Goal: Navigation & Orientation: Find specific page/section

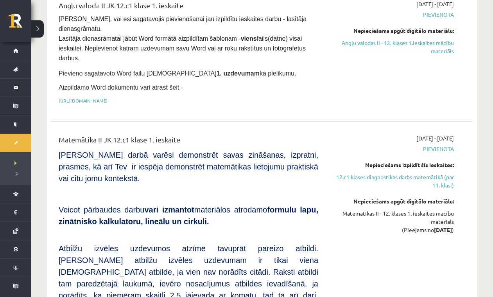
scroll to position [323, 0]
drag, startPoint x: 94, startPoint y: 136, endPoint x: 196, endPoint y: 144, distance: 102.5
click at [196, 144] on div "Matemātika II JK 12.c1 klase 1. ieskaite" at bounding box center [189, 141] width 260 height 14
click at [227, 139] on div "Matemātika II JK 12.c1 klase 1. ieskaite" at bounding box center [189, 141] width 260 height 14
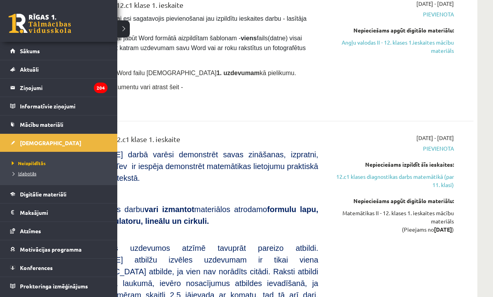
click at [28, 175] on span "Izlabotās" at bounding box center [23, 173] width 27 height 6
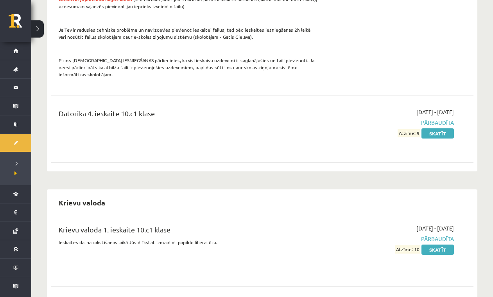
scroll to position [600, 0]
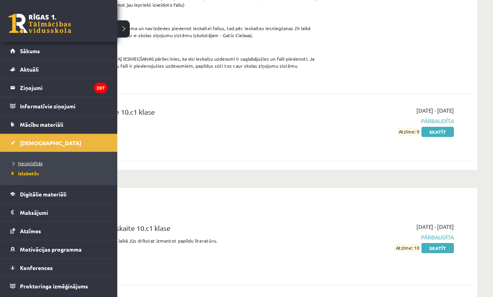
click at [30, 162] on span "Neizpildītās" at bounding box center [26, 163] width 33 height 6
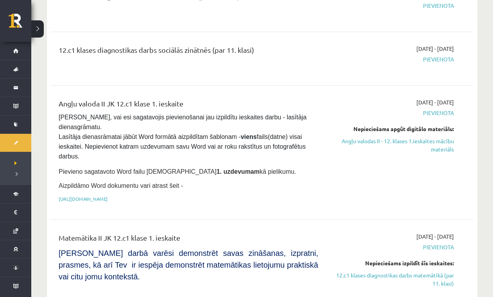
scroll to position [123, 0]
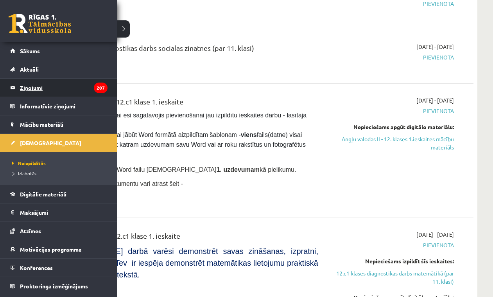
click at [32, 88] on legend "Ziņojumi 207" at bounding box center [64, 88] width 88 height 18
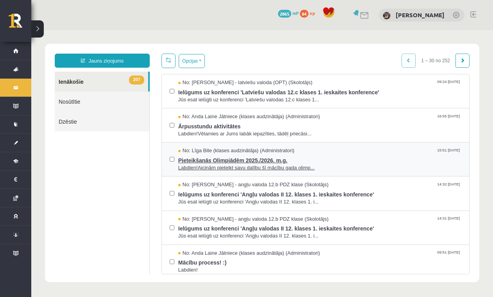
click at [258, 160] on span "Pieteikšanās Olimpiādēm 2025./2026. m.g." at bounding box center [319, 160] width 283 height 10
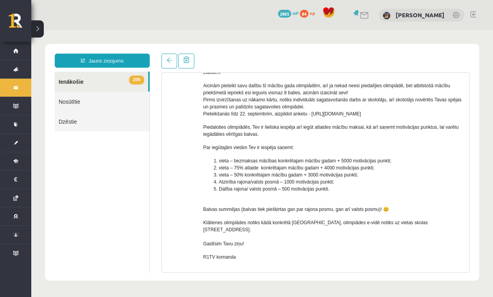
click at [85, 85] on link "206 Ienākošie" at bounding box center [102, 82] width 94 height 20
click at [170, 59] on span at bounding box center [169, 60] width 5 height 5
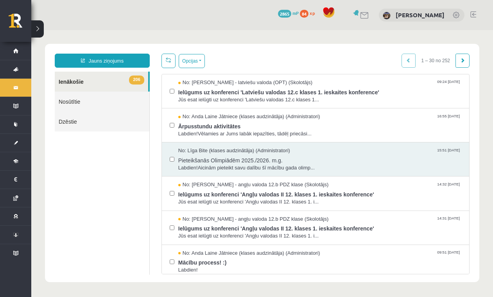
click at [171, 59] on span at bounding box center [168, 59] width 5 height 5
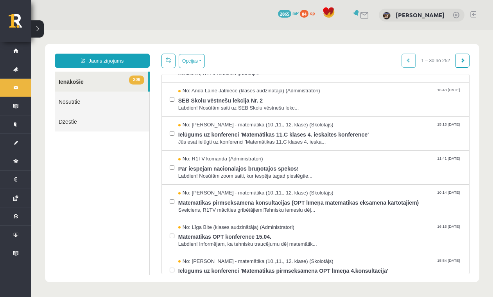
scroll to position [833, 0]
click at [463, 63] on link at bounding box center [463, 61] width 14 height 14
click at [463, 63] on span at bounding box center [463, 60] width 5 height 5
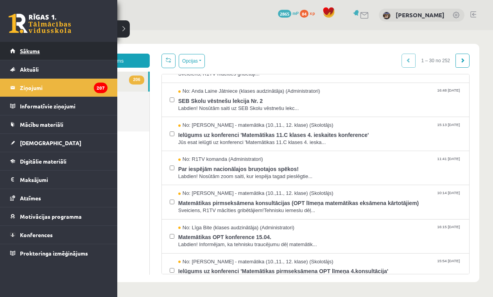
click at [27, 56] on link "Sākums" at bounding box center [58, 51] width 97 height 18
